Goal: Find specific page/section: Find specific page/section

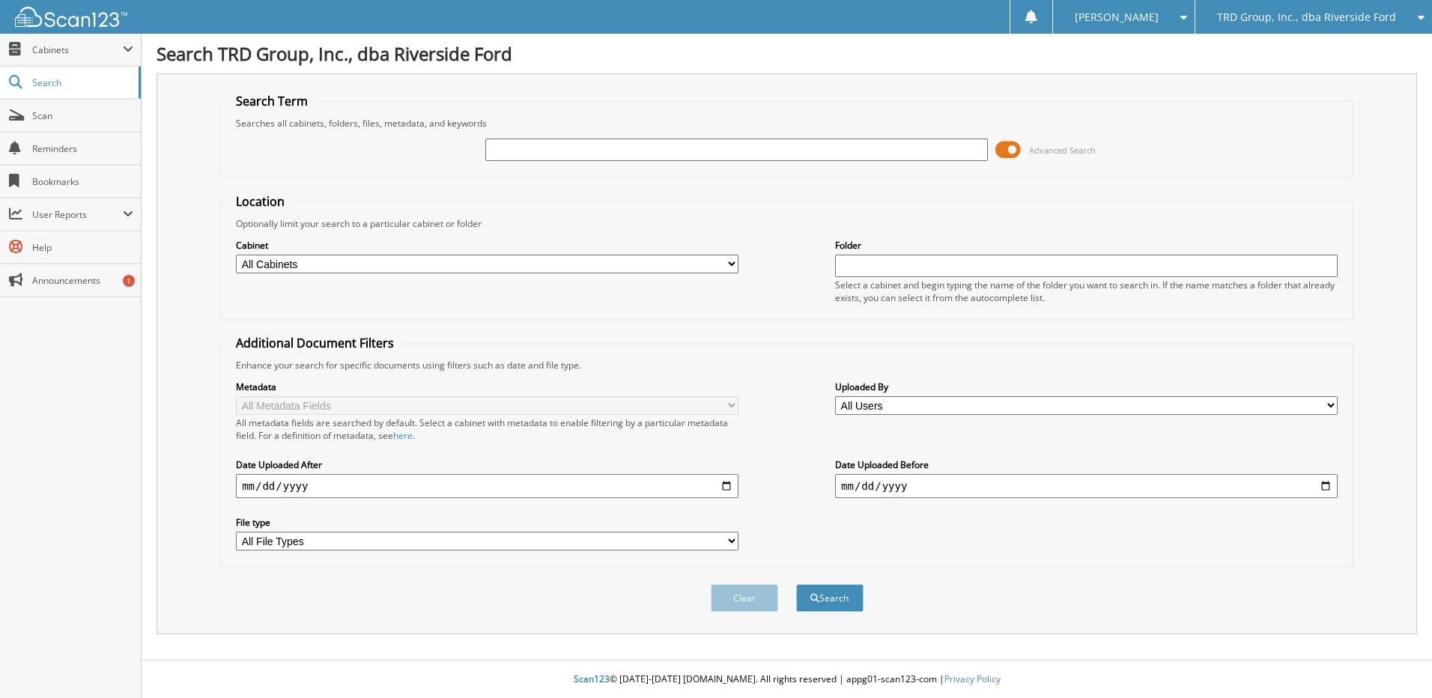
click at [591, 149] on input "text" at bounding box center [736, 150] width 503 height 22
type input "5459"
click at [796, 584] on button "Search" at bounding box center [829, 598] width 67 height 28
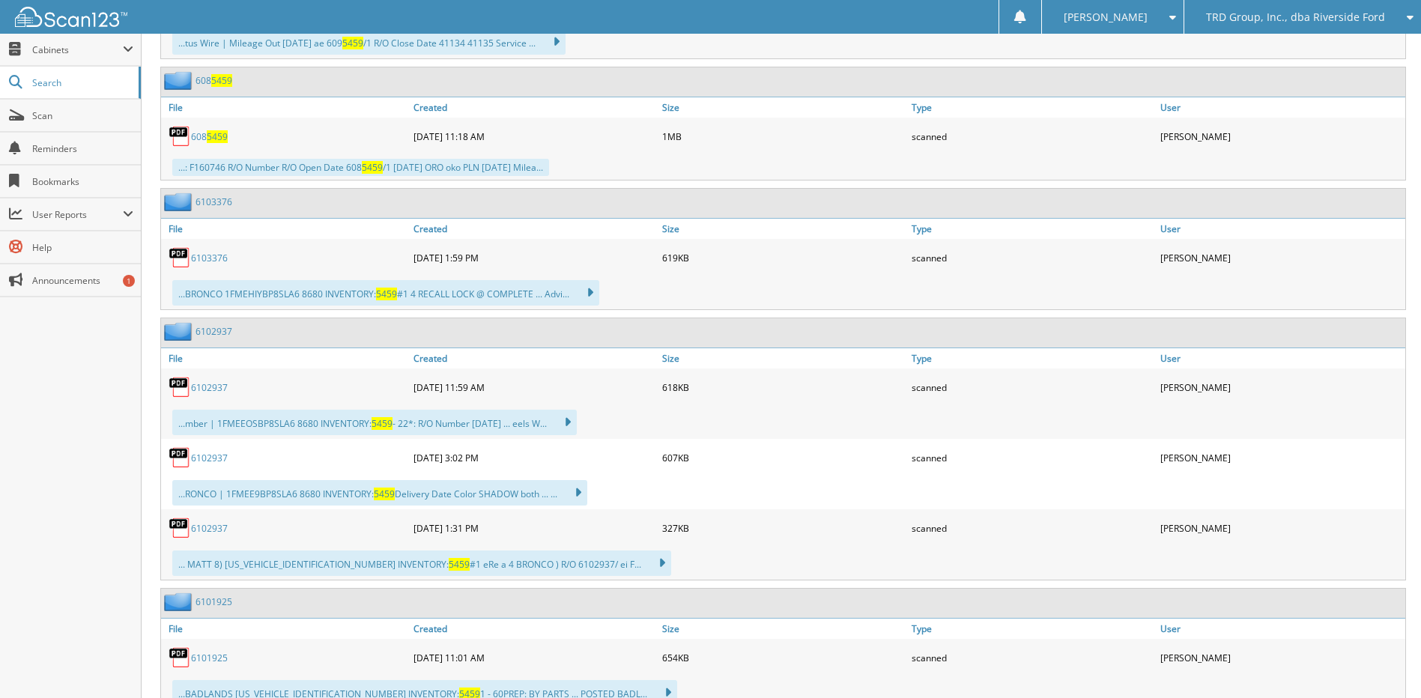
scroll to position [524, 0]
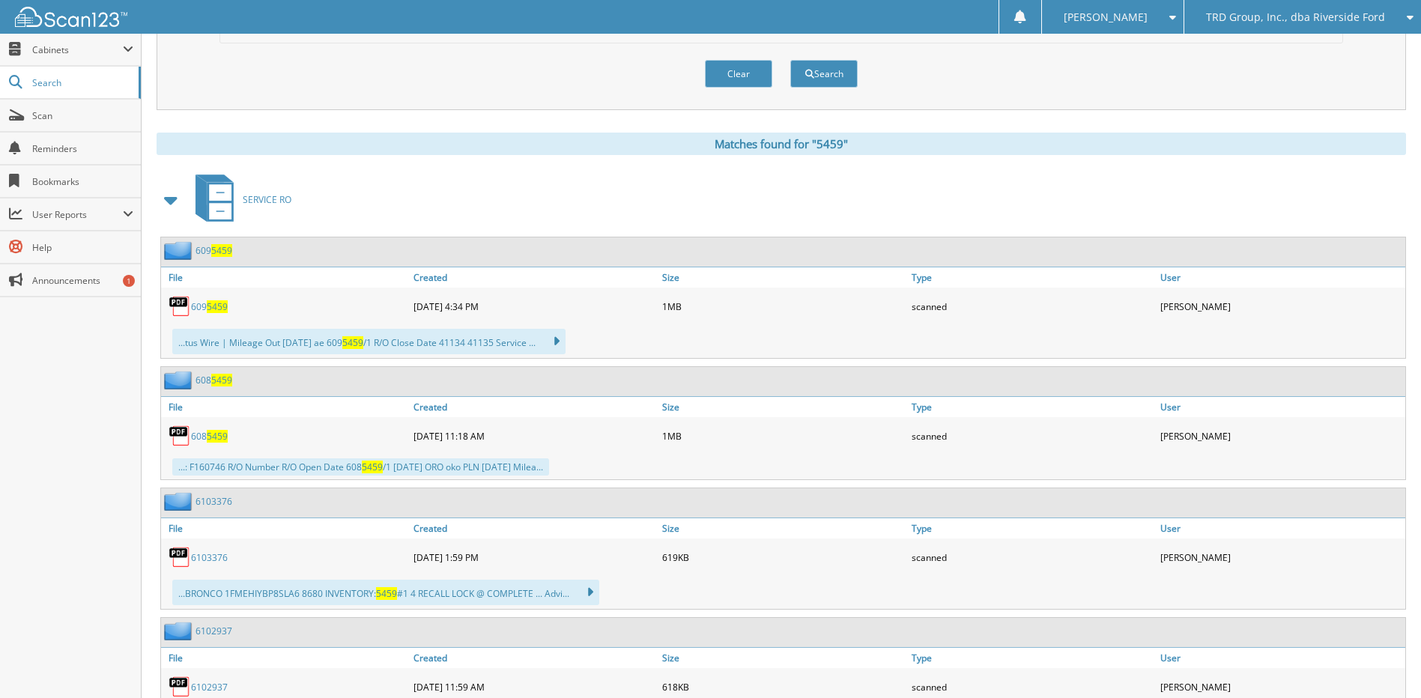
click at [178, 197] on span at bounding box center [171, 199] width 21 height 27
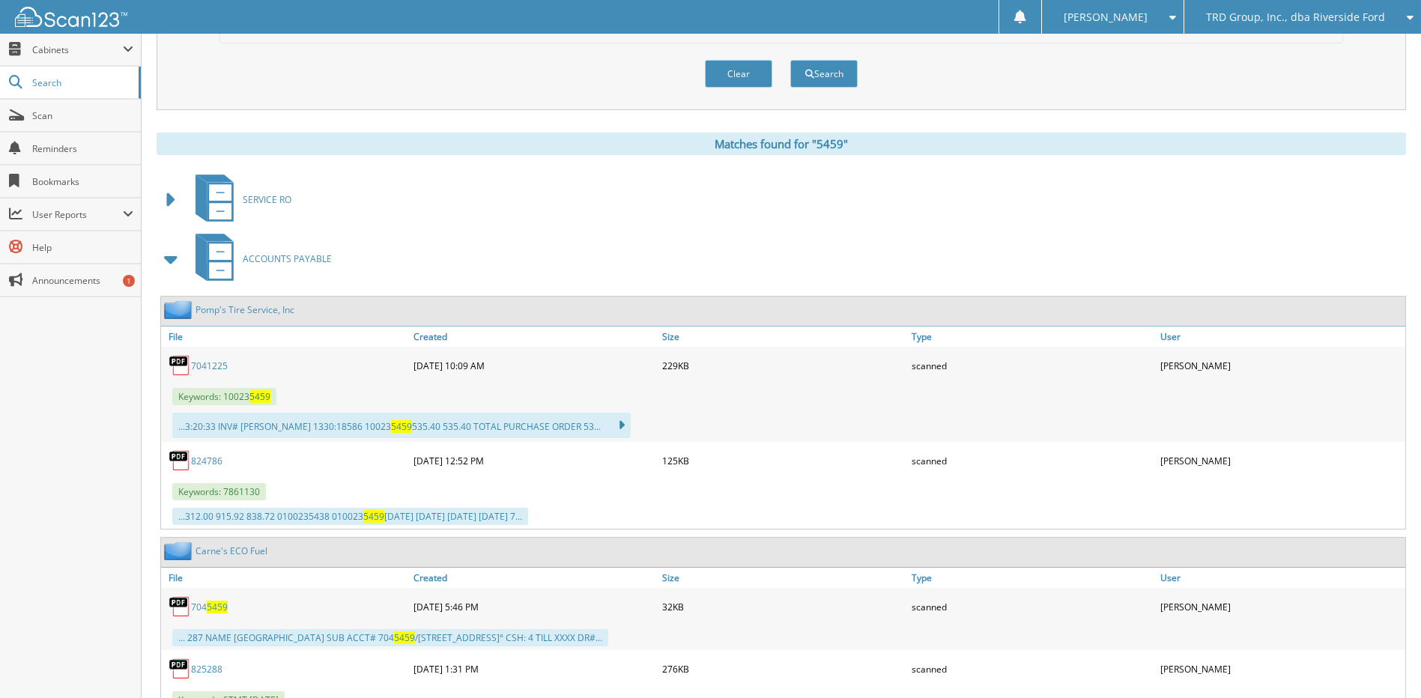
click at [171, 262] on span at bounding box center [171, 259] width 21 height 27
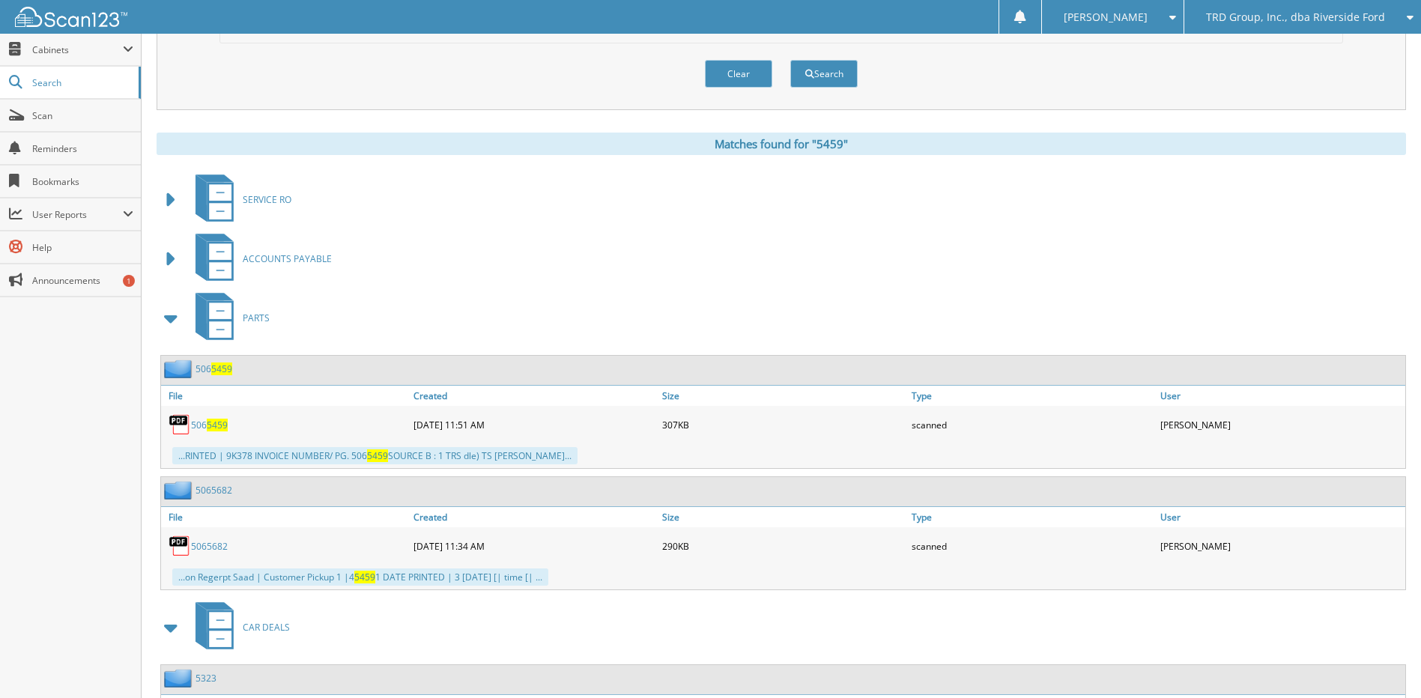
click at [166, 311] on span at bounding box center [171, 318] width 21 height 27
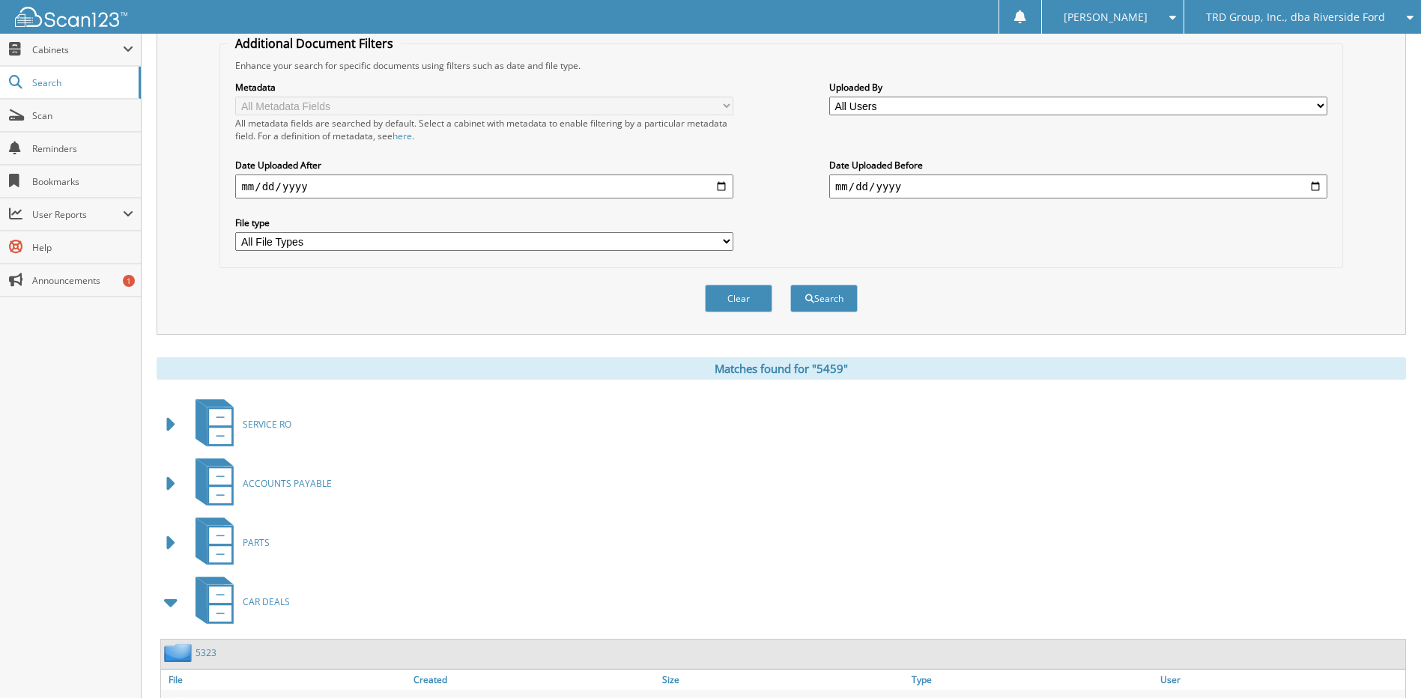
scroll to position [0, 0]
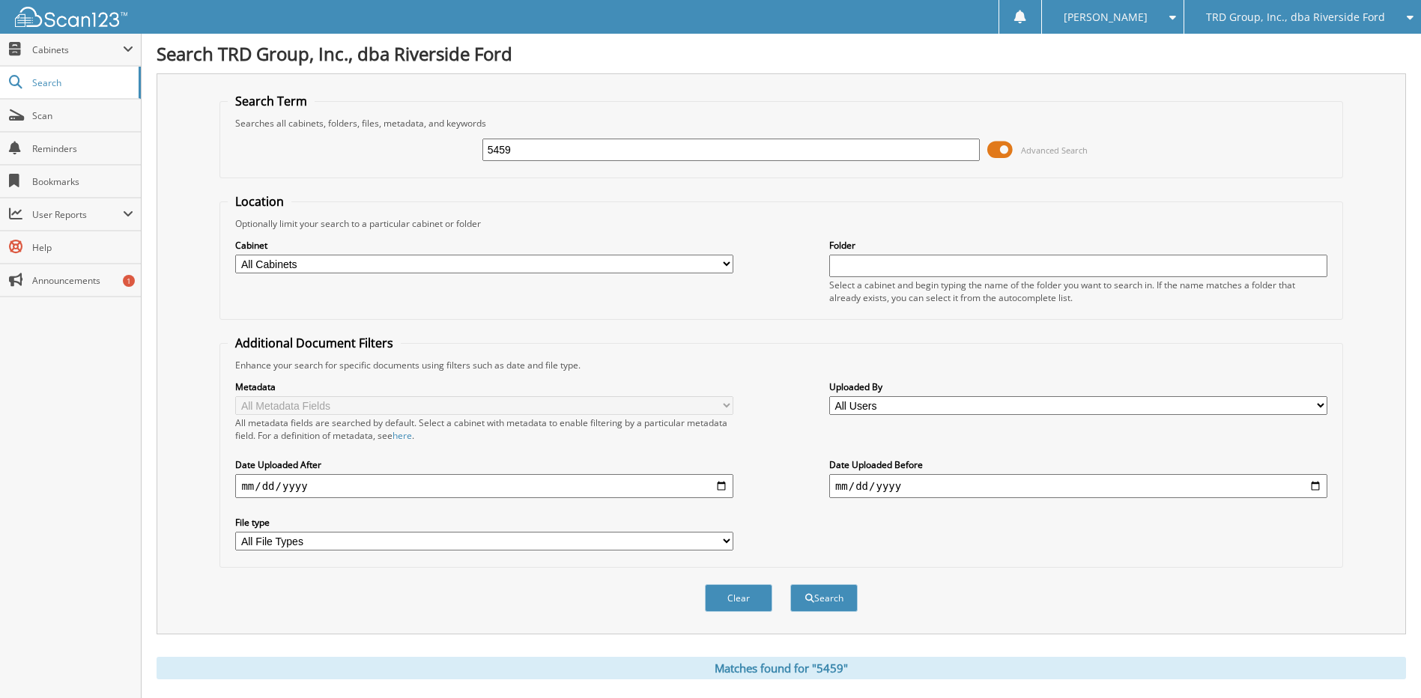
click at [1313, 28] on div "TRD Group, Inc., dba Riverside Ford" at bounding box center [1303, 17] width 222 height 34
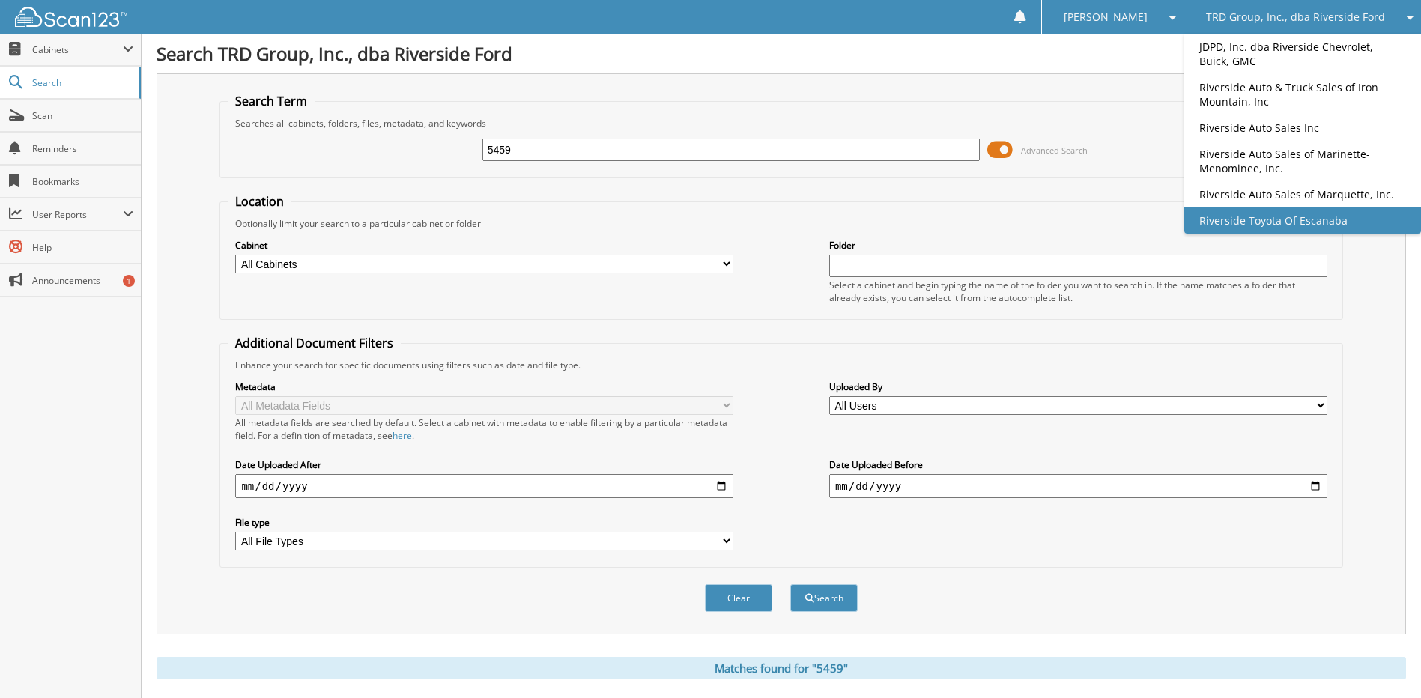
click at [1287, 219] on link "Riverside Toyota Of Escanaba" at bounding box center [1302, 220] width 237 height 26
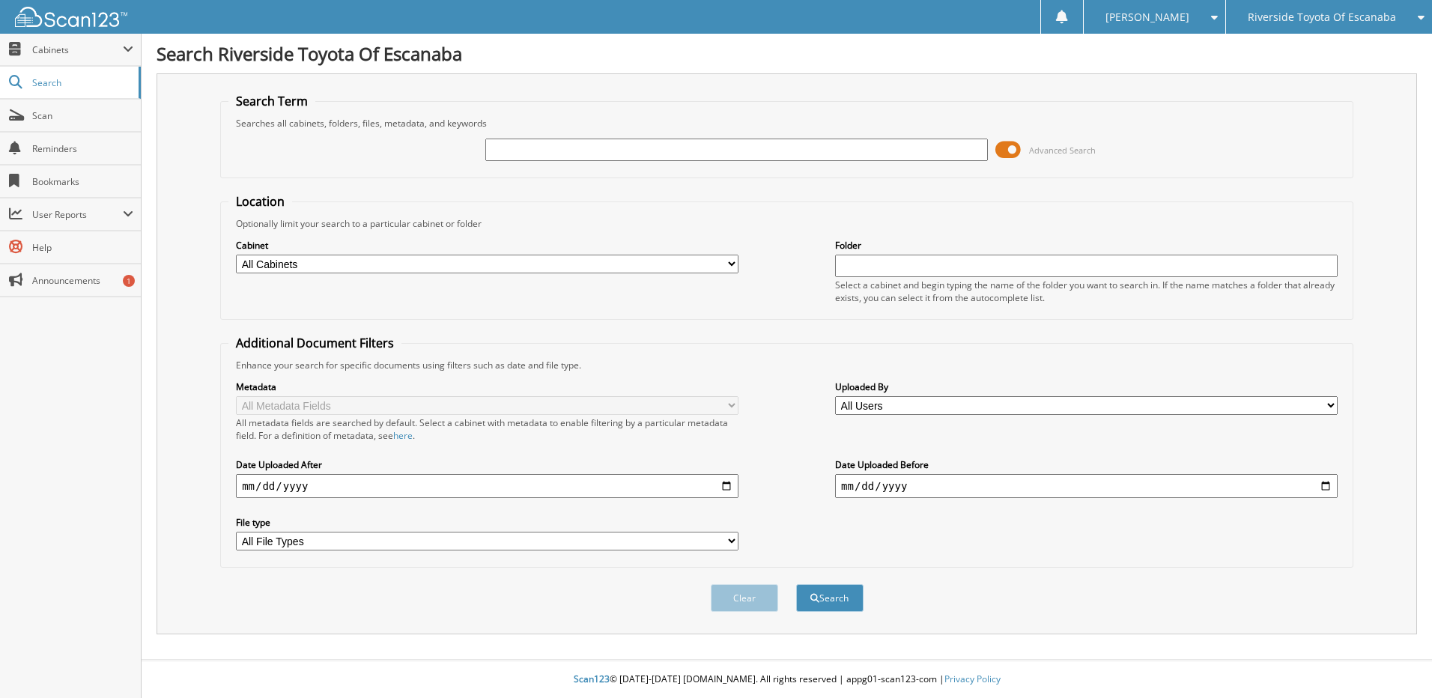
click at [615, 150] on input "text" at bounding box center [736, 150] width 503 height 22
type input "187586311"
click at [816, 601] on span "submit" at bounding box center [814, 598] width 9 height 9
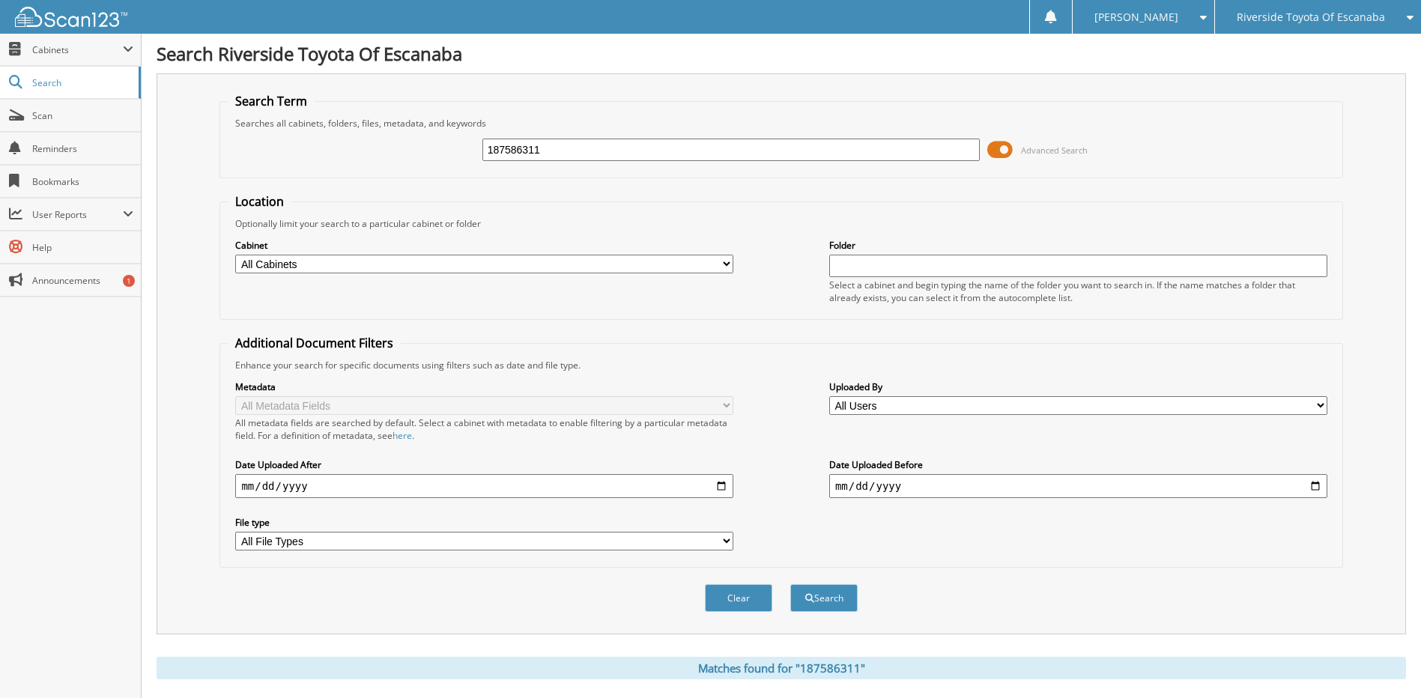
scroll to position [198, 0]
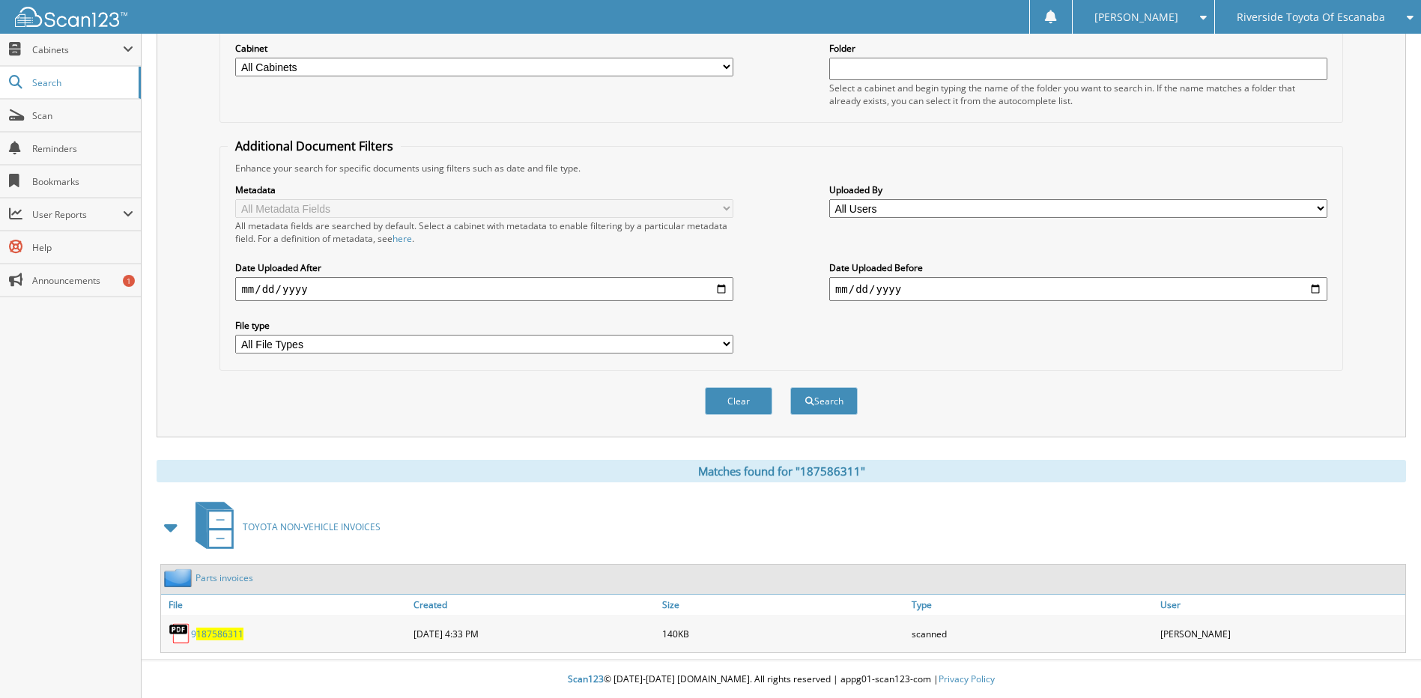
click at [195, 641] on div "9 187586311" at bounding box center [285, 634] width 249 height 30
click at [206, 634] on span "187586311" at bounding box center [219, 634] width 47 height 13
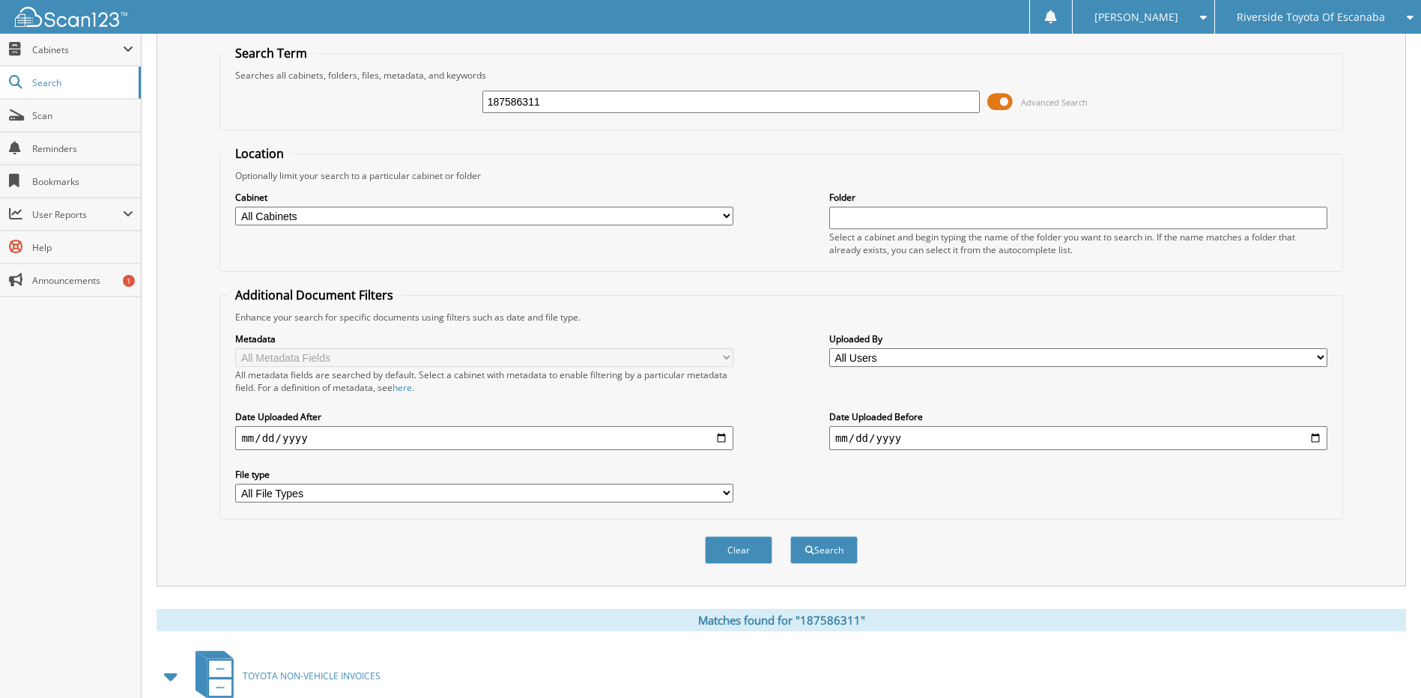
scroll to position [0, 0]
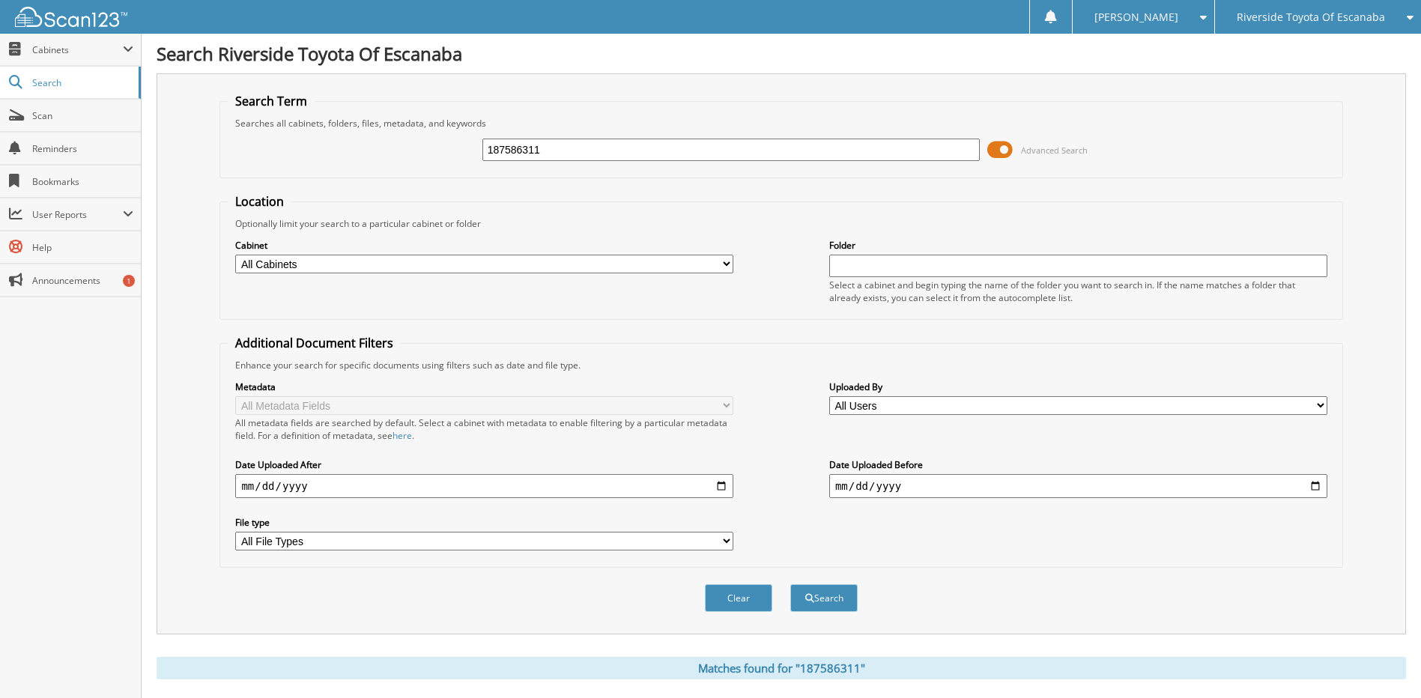
click at [637, 156] on input "187586311" at bounding box center [731, 150] width 498 height 22
type input "188921272"
click at [790, 584] on button "Search" at bounding box center [823, 598] width 67 height 28
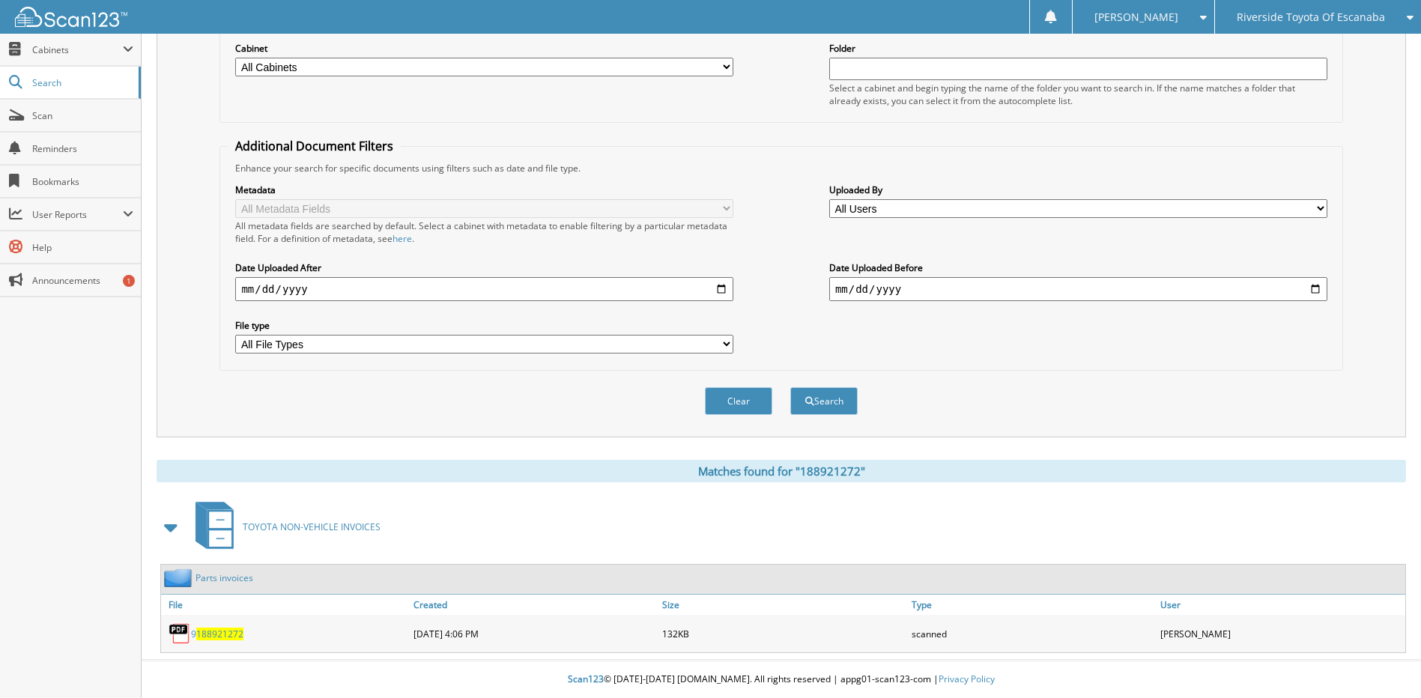
click at [223, 637] on span "188921272" at bounding box center [219, 634] width 47 height 13
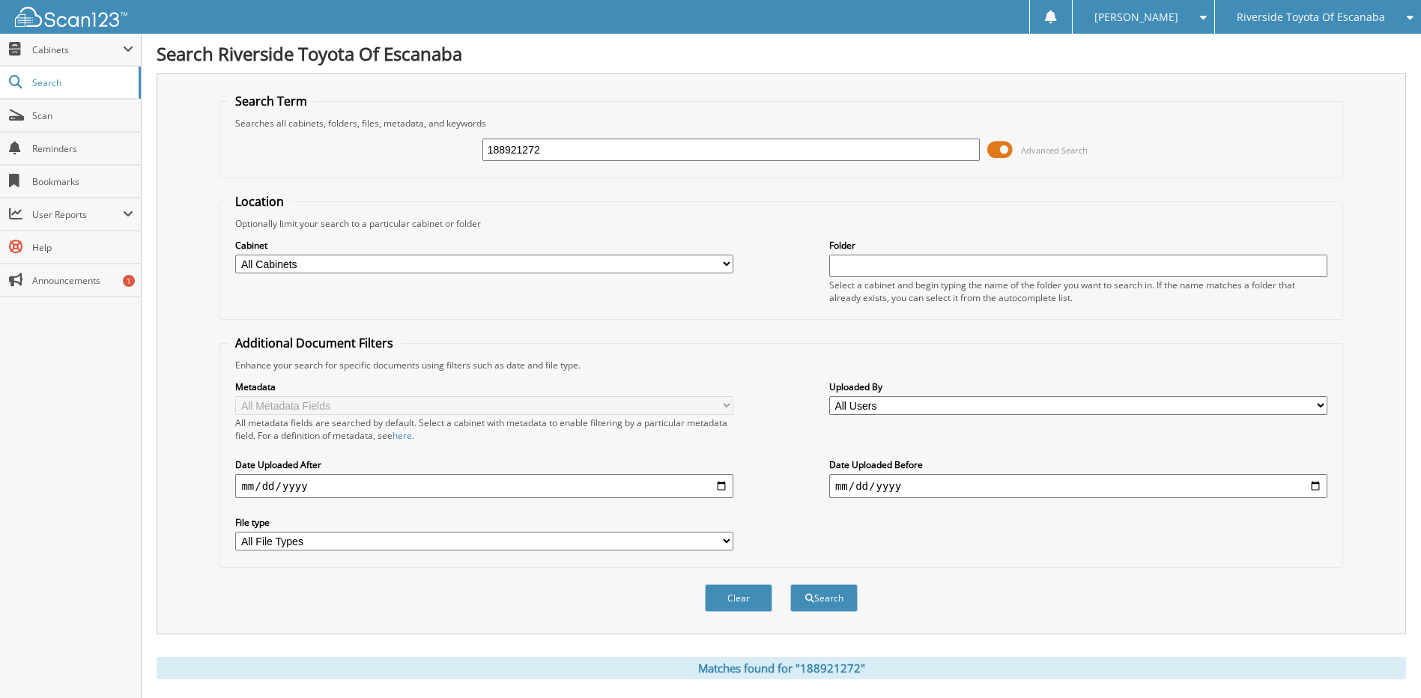
scroll to position [198, 0]
